Goal: Information Seeking & Learning: Compare options

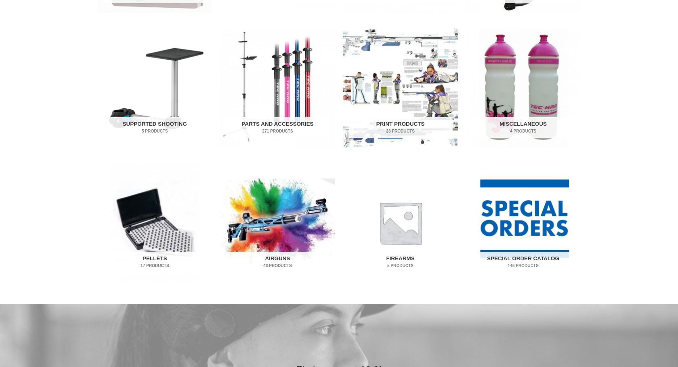
scroll to position [402, 0]
click at [146, 216] on img "Visit product category Pellets" at bounding box center [154, 222] width 115 height 120
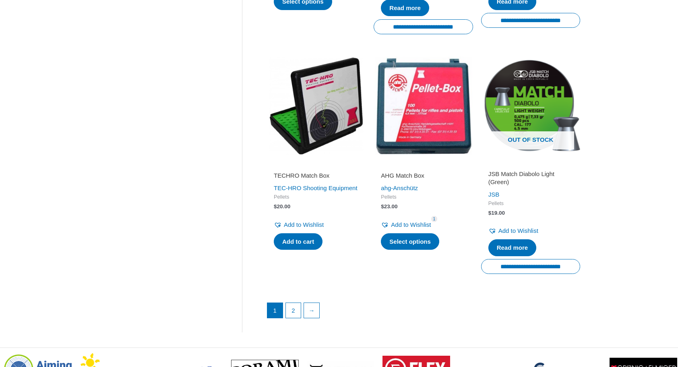
scroll to position [1067, 0]
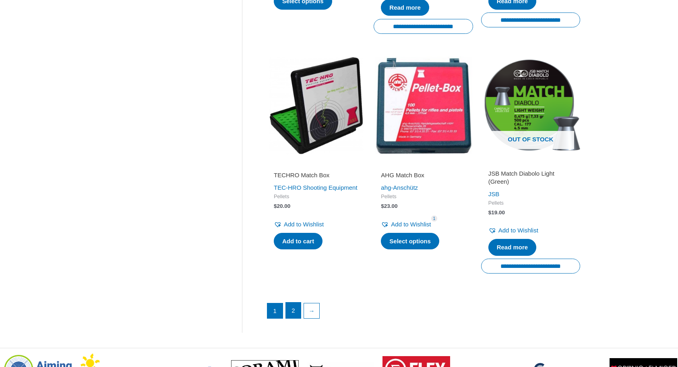
click at [291, 309] on link "2" at bounding box center [293, 311] width 15 height 16
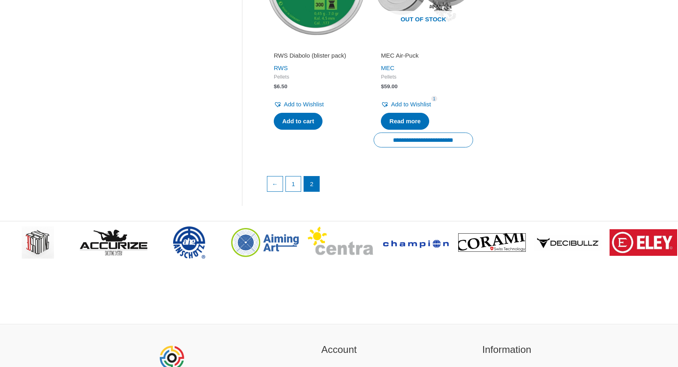
scroll to position [256, 0]
click at [291, 184] on link "1" at bounding box center [293, 184] width 15 height 16
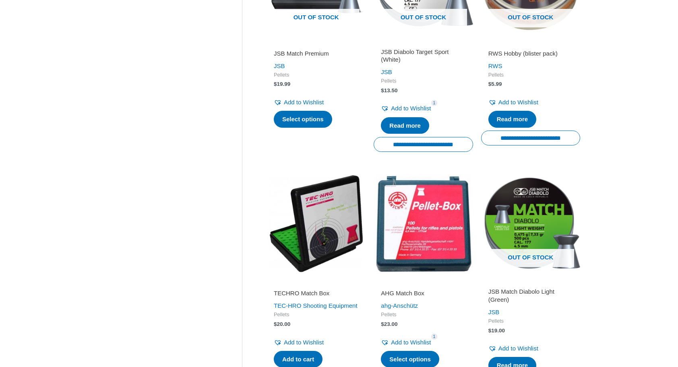
scroll to position [949, 0]
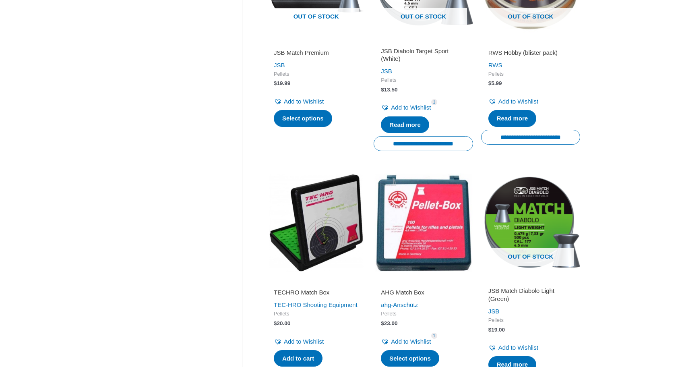
click at [333, 223] on img at bounding box center [316, 222] width 99 height 99
click at [418, 220] on img at bounding box center [423, 222] width 99 height 99
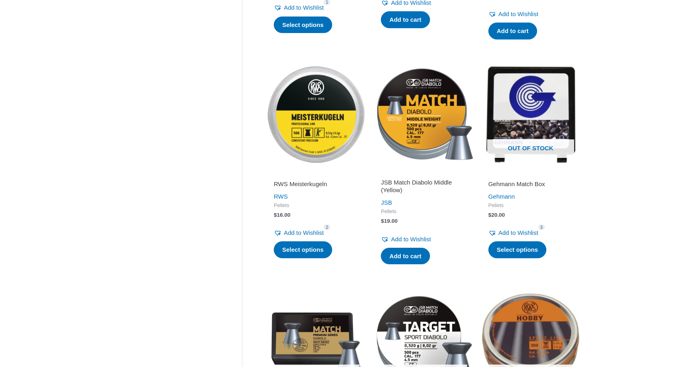
scroll to position [589, 0]
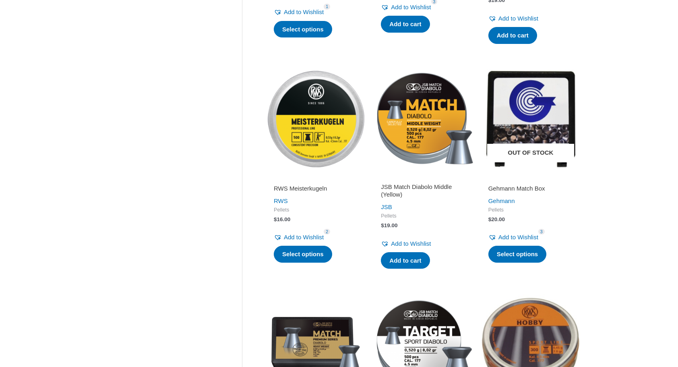
click at [506, 115] on img at bounding box center [530, 118] width 99 height 99
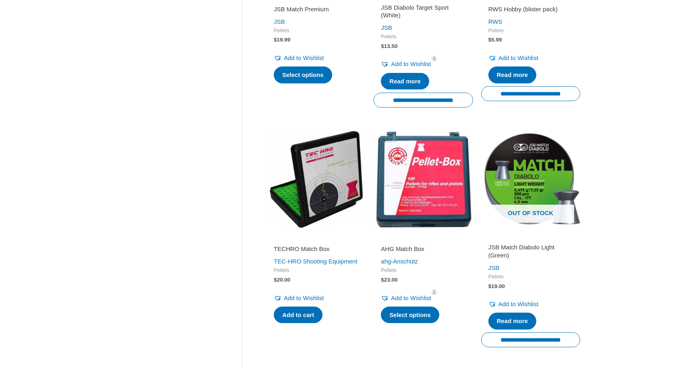
scroll to position [994, 0]
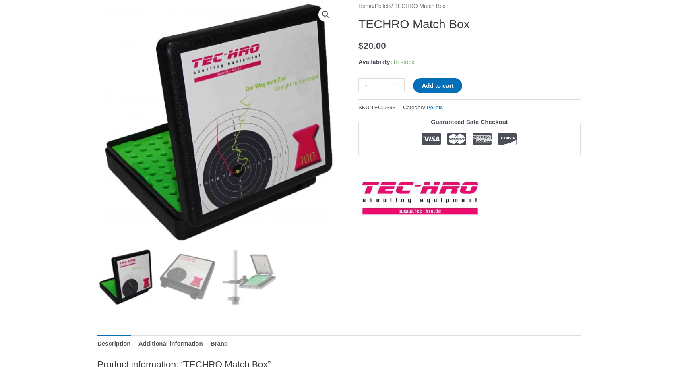
scroll to position [107, 0]
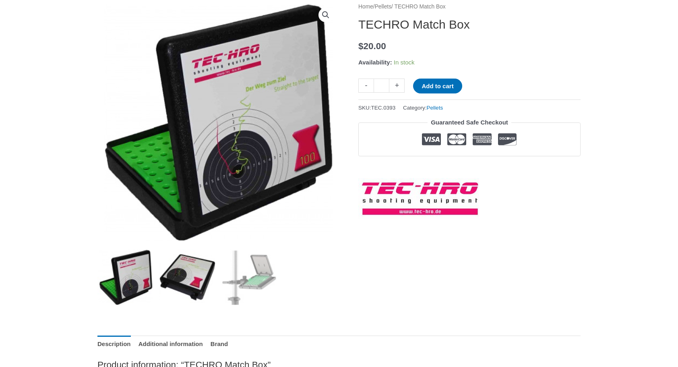
click at [191, 269] on img at bounding box center [188, 277] width 56 height 56
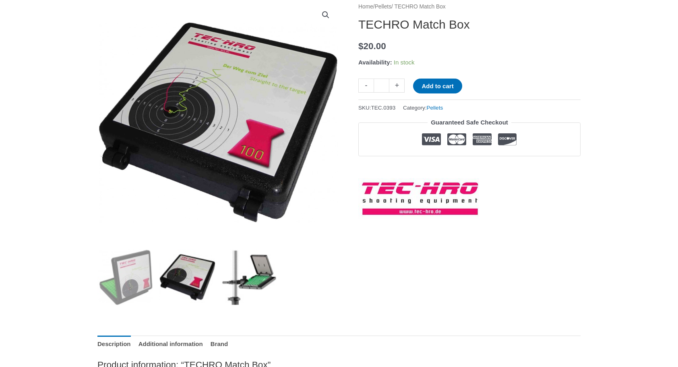
click at [255, 283] on img at bounding box center [250, 277] width 56 height 56
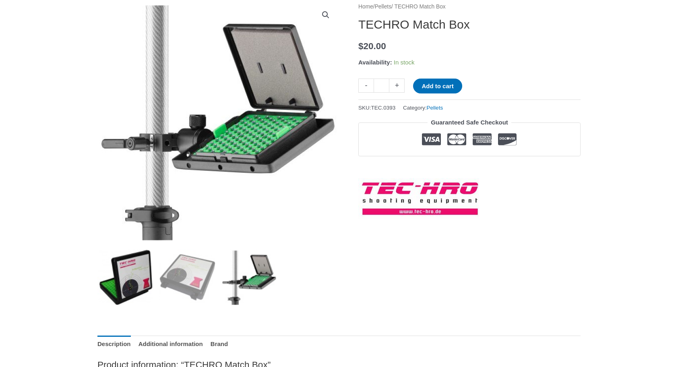
click at [136, 284] on img at bounding box center [125, 277] width 56 height 56
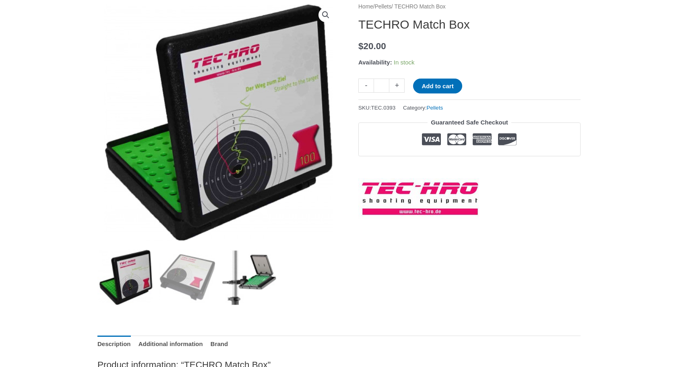
click at [257, 284] on img at bounding box center [250, 277] width 56 height 56
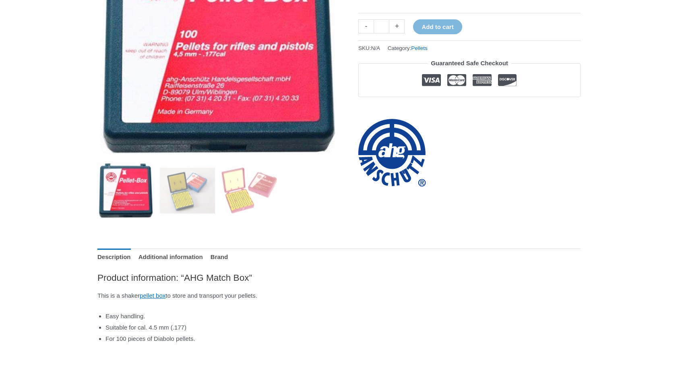
scroll to position [195, 0]
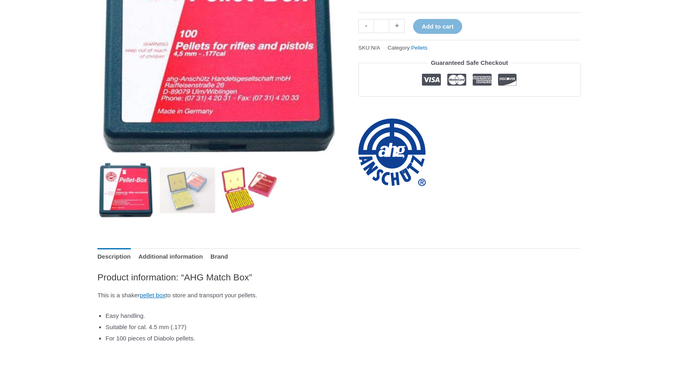
click at [234, 193] on img at bounding box center [250, 190] width 56 height 56
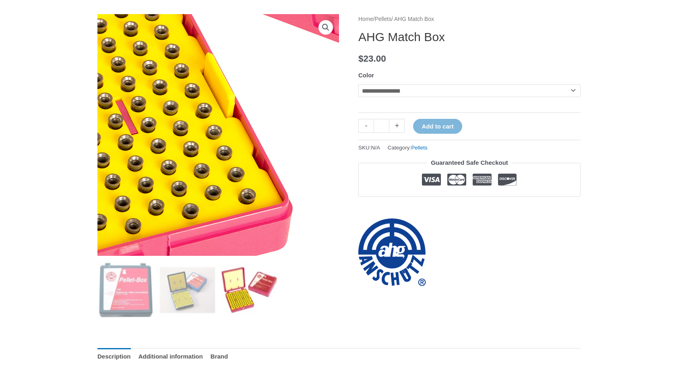
scroll to position [85, 0]
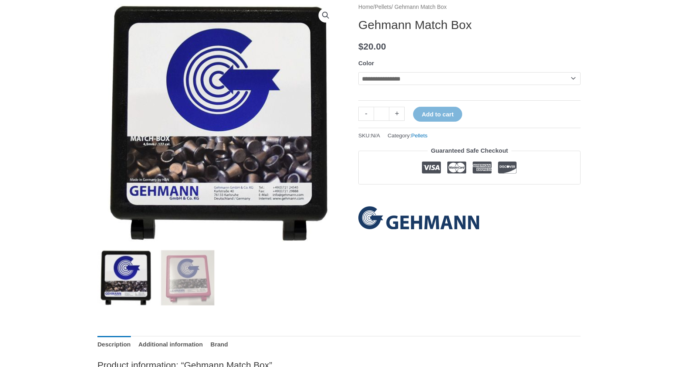
scroll to position [108, 0]
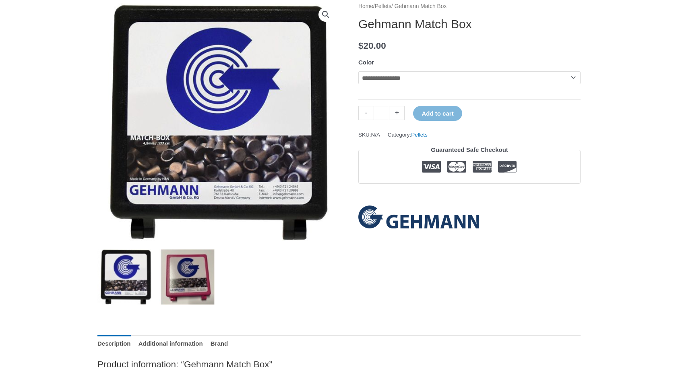
click at [183, 284] on img at bounding box center [188, 277] width 56 height 56
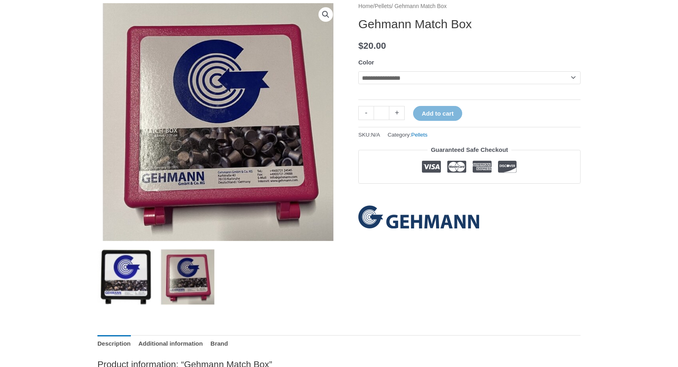
click at [131, 282] on img at bounding box center [125, 277] width 56 height 56
